Goal: Check status: Check status

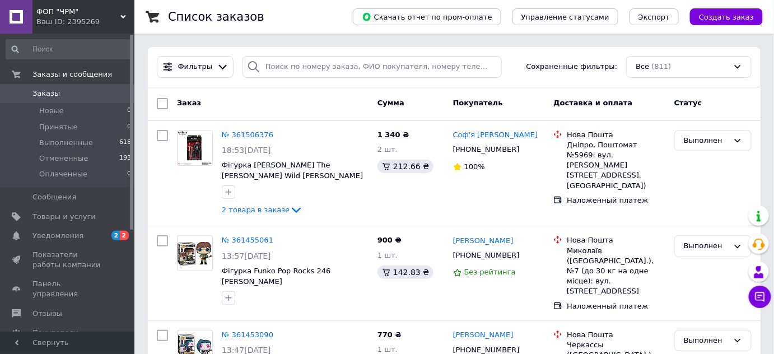
click at [46, 90] on span "Заказы" at bounding box center [45, 94] width 27 height 10
